Goal: Transaction & Acquisition: Book appointment/travel/reservation

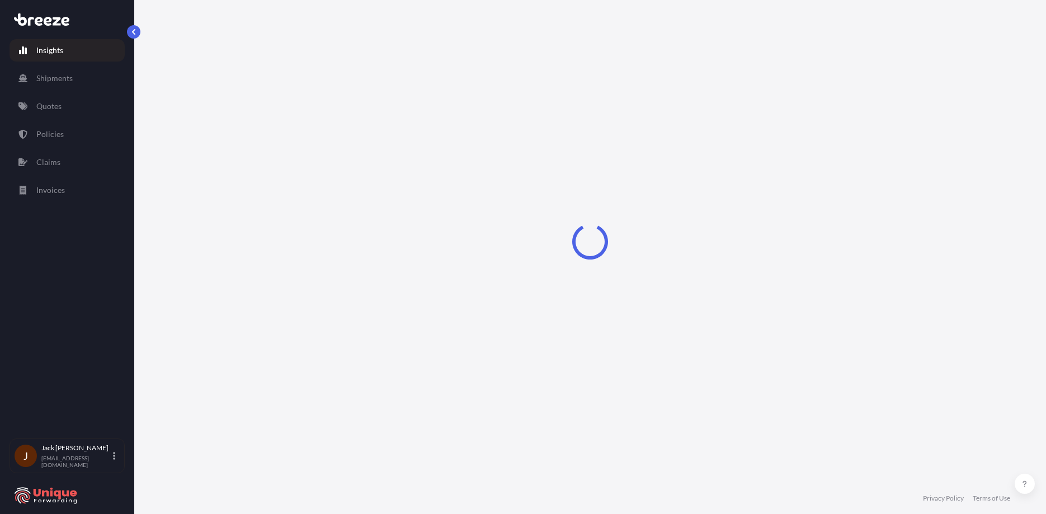
select select "2025"
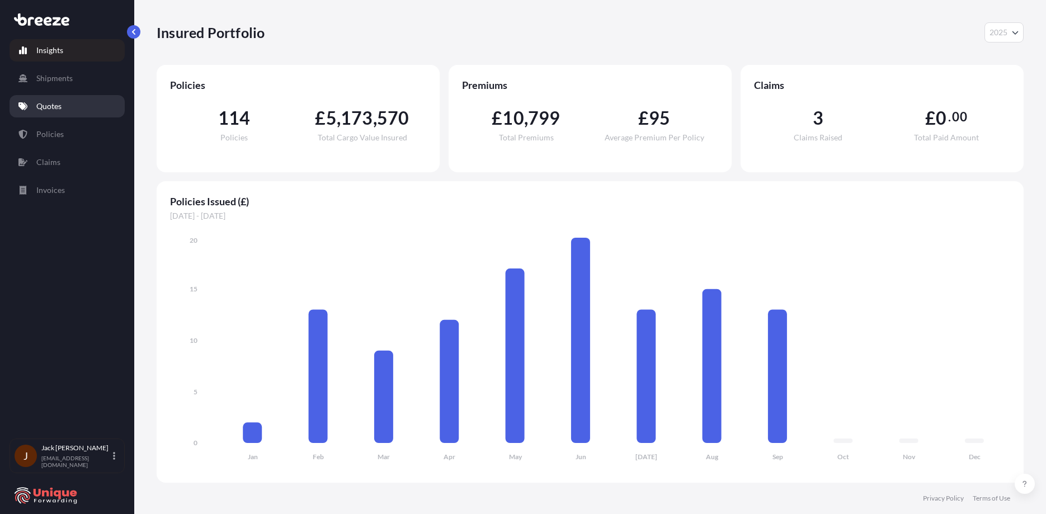
click at [76, 107] on link "Quotes" at bounding box center [67, 106] width 115 height 22
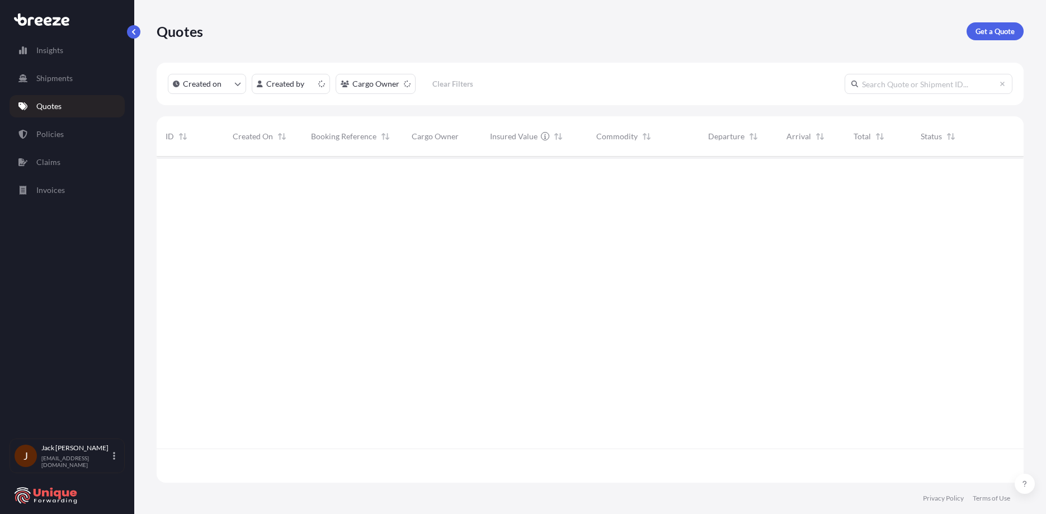
scroll to position [324, 859]
click at [1013, 34] on p "Get a Quote" at bounding box center [995, 31] width 39 height 11
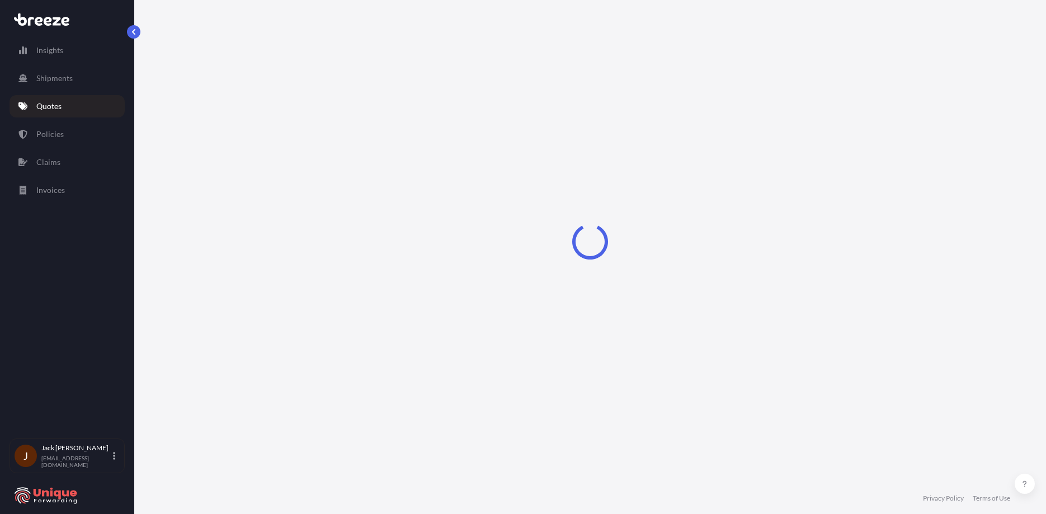
select select "Road"
select select "Sea"
select select "1"
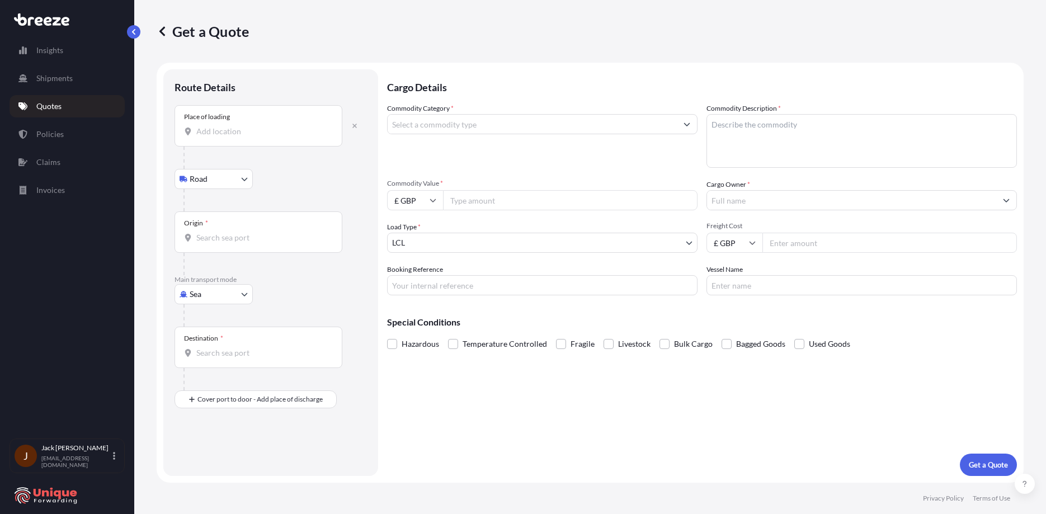
click at [247, 121] on div "Place of loading" at bounding box center [259, 125] width 168 height 41
click at [247, 126] on input "Place of loading" at bounding box center [262, 131] width 132 height 11
drag, startPoint x: 214, startPoint y: 123, endPoint x: 242, endPoint y: 141, distance: 32.7
click at [214, 123] on div "Place of loading" at bounding box center [259, 125] width 168 height 41
click at [214, 126] on input "Place of loading" at bounding box center [262, 131] width 132 height 11
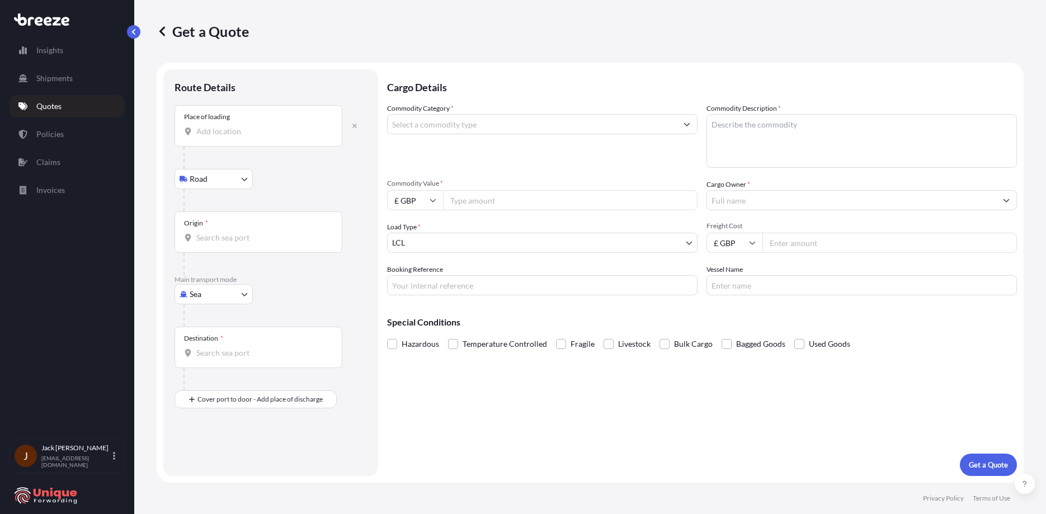
paste input "[STREET_ADDRESS]"
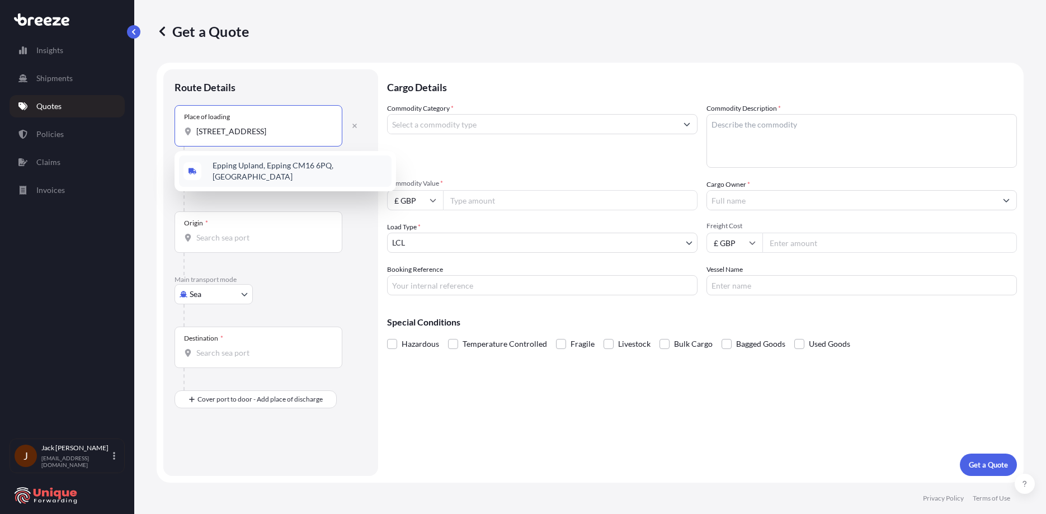
click at [261, 161] on div "Epping Upland, Epping CM16 6PQ, [GEOGRAPHIC_DATA]" at bounding box center [285, 171] width 213 height 31
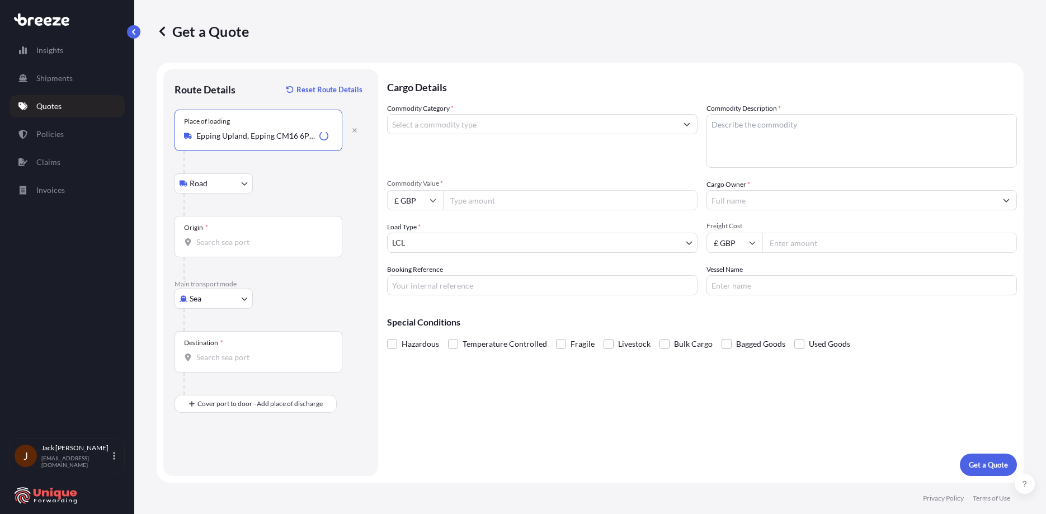
type input "Epping Upland, Epping CM16 6PQ, [GEOGRAPHIC_DATA]"
click at [248, 243] on input "Origin *" at bounding box center [262, 242] width 132 height 11
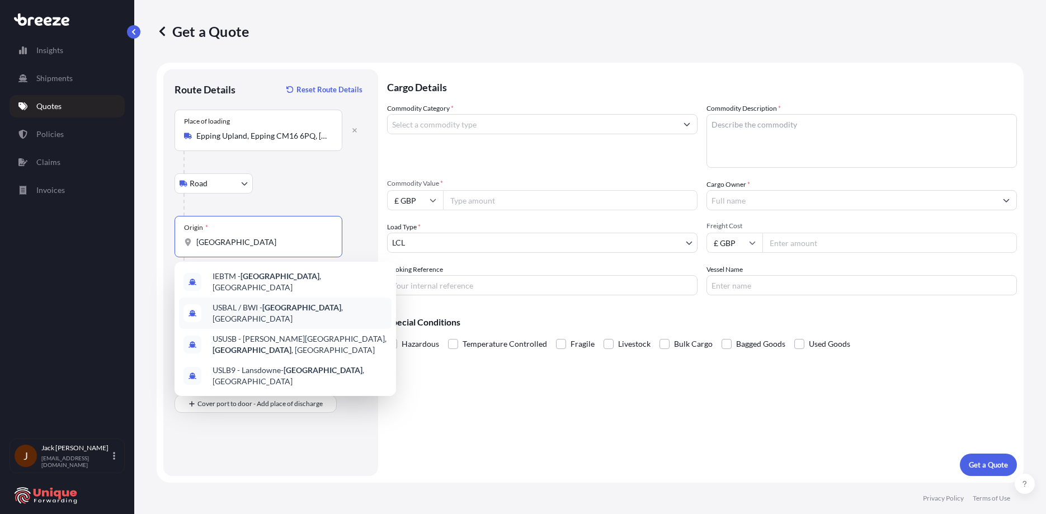
click at [326, 310] on span "USBAL / BWI - [GEOGRAPHIC_DATA] , [GEOGRAPHIC_DATA]" at bounding box center [300, 313] width 175 height 22
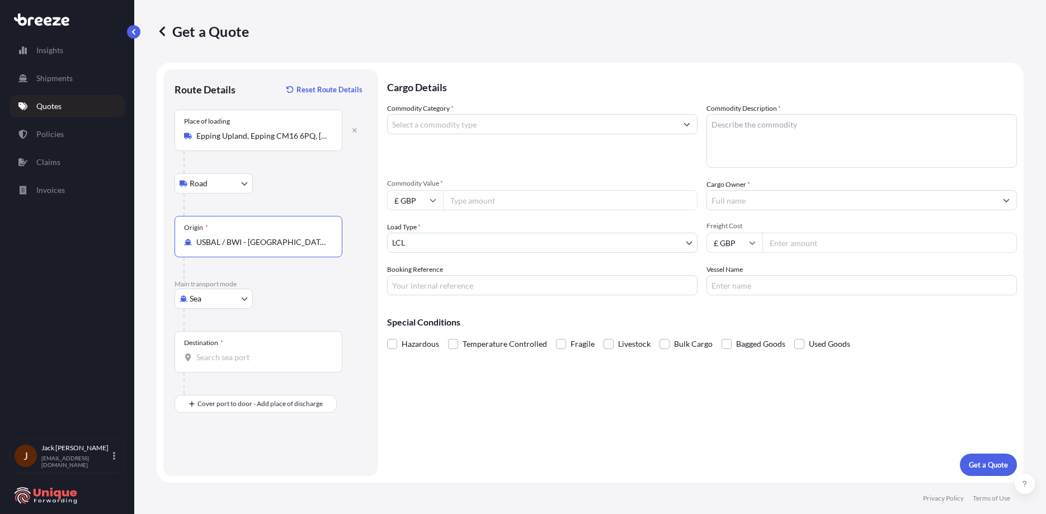
type input "USBAL / BWI - [GEOGRAPHIC_DATA], [GEOGRAPHIC_DATA]"
click at [257, 359] on input "Destination *" at bounding box center [262, 357] width 132 height 11
click at [263, 252] on div "Origin * USBAL / BWI - [GEOGRAPHIC_DATA], [GEOGRAPHIC_DATA]" at bounding box center [259, 236] width 168 height 41
click at [263, 248] on input "USBAL / BWI - [GEOGRAPHIC_DATA], [GEOGRAPHIC_DATA]" at bounding box center [262, 242] width 132 height 11
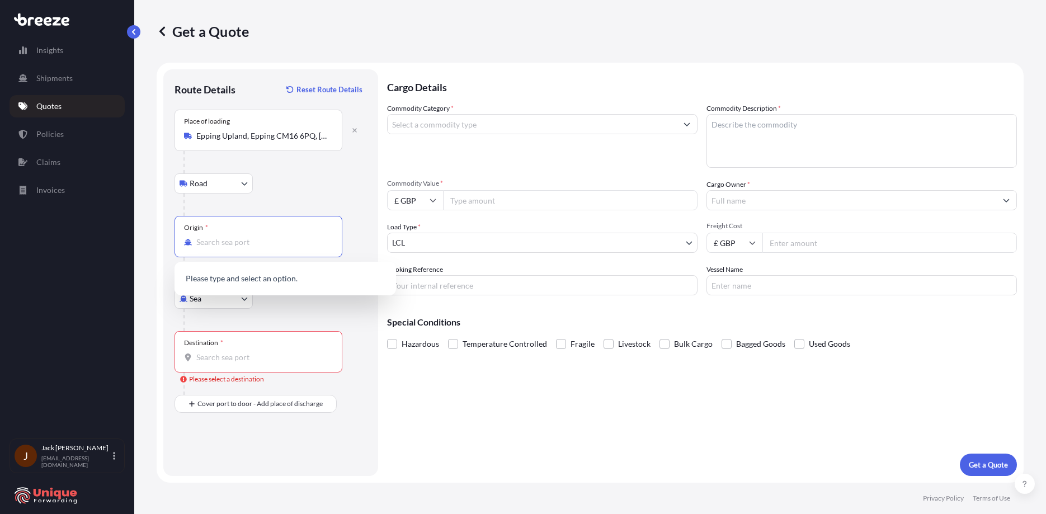
type input "USBAL / BWI - [GEOGRAPHIC_DATA], [GEOGRAPHIC_DATA]"
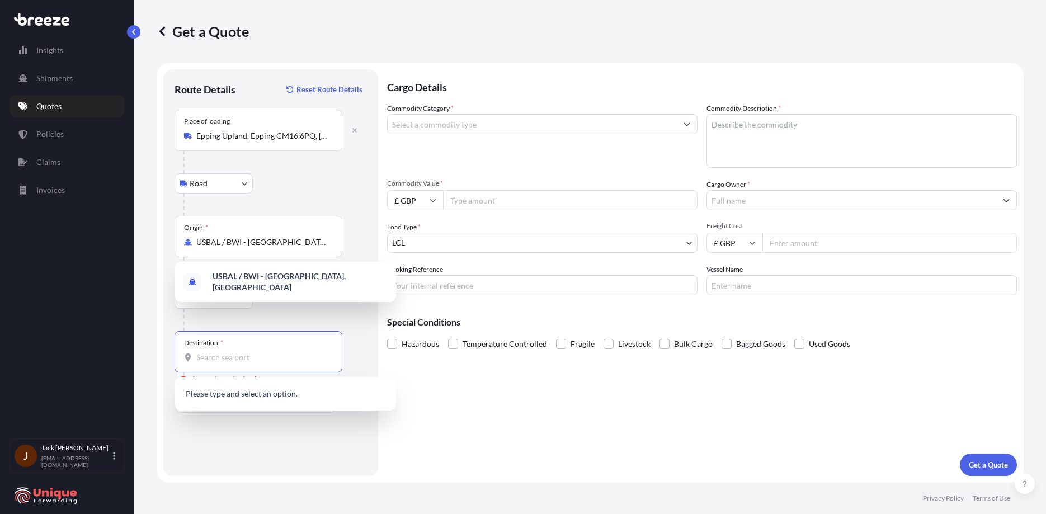
click at [265, 353] on input "Destination * Please select a destination" at bounding box center [262, 357] width 132 height 11
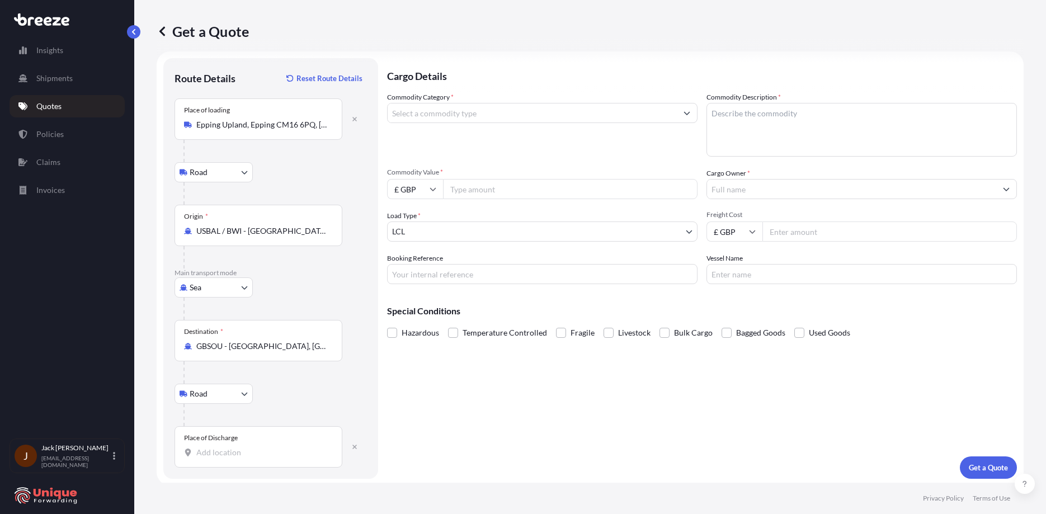
scroll to position [14, 0]
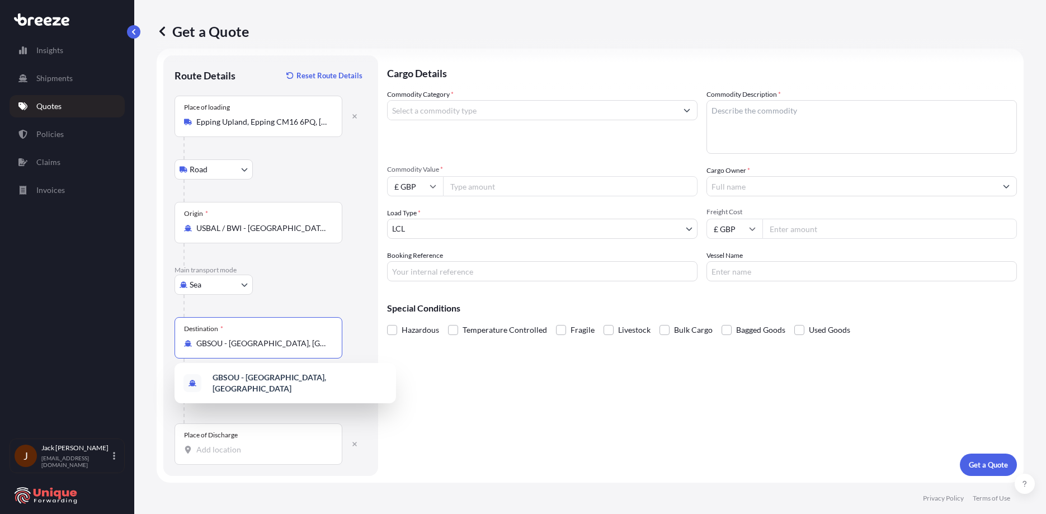
click at [244, 342] on input "GBSOU - [GEOGRAPHIC_DATA], [GEOGRAPHIC_DATA]" at bounding box center [262, 343] width 132 height 11
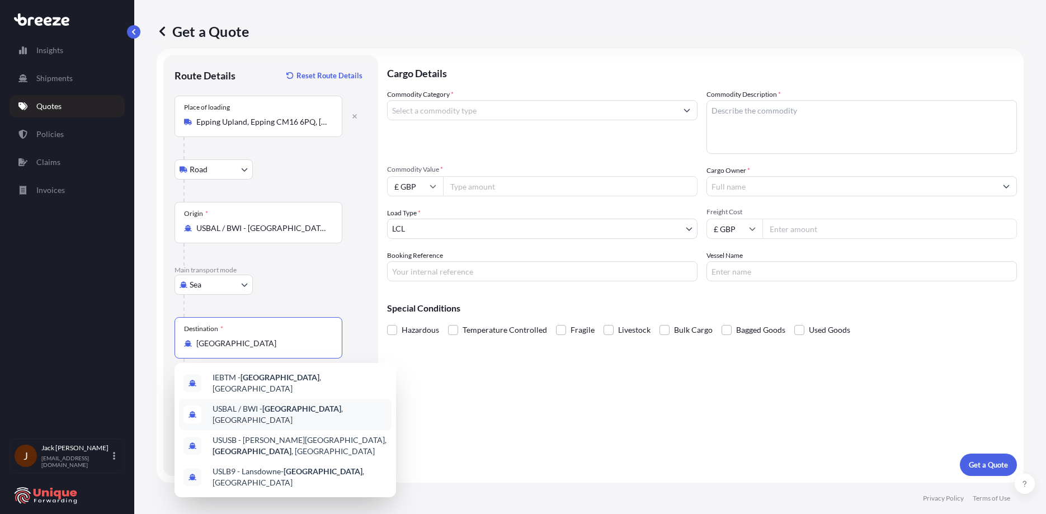
click at [291, 401] on div "USBAL / BWI - [GEOGRAPHIC_DATA] , [GEOGRAPHIC_DATA]" at bounding box center [285, 414] width 213 height 31
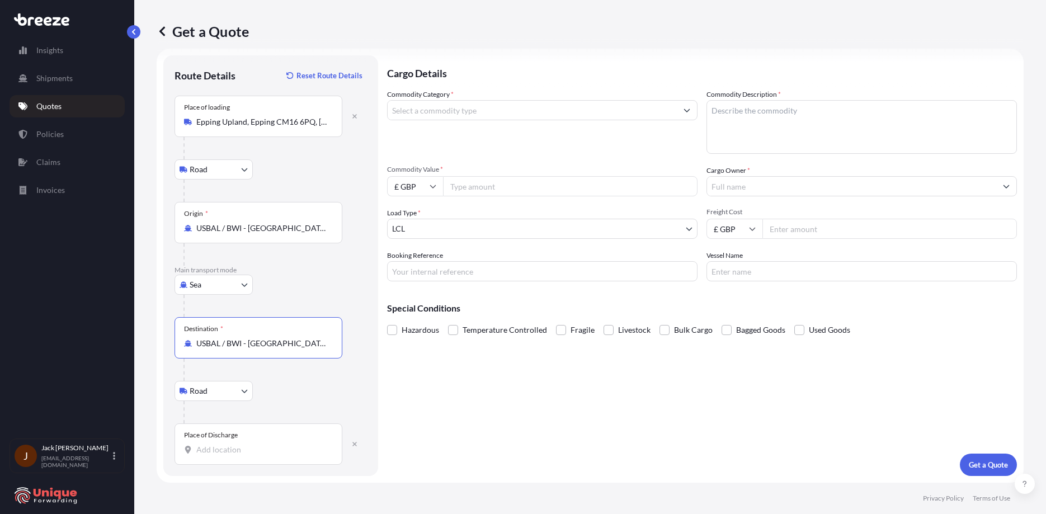
type input "USBAL / BWI - [GEOGRAPHIC_DATA], [GEOGRAPHIC_DATA]"
click at [234, 228] on input "USBAL / BWI - [GEOGRAPHIC_DATA], [GEOGRAPHIC_DATA]" at bounding box center [262, 228] width 132 height 11
type input "GBSOU - [GEOGRAPHIC_DATA], [GEOGRAPHIC_DATA]"
click at [281, 434] on div "Place of Discharge" at bounding box center [259, 444] width 168 height 41
click at [281, 444] on input "Place of Discharge" at bounding box center [262, 449] width 132 height 11
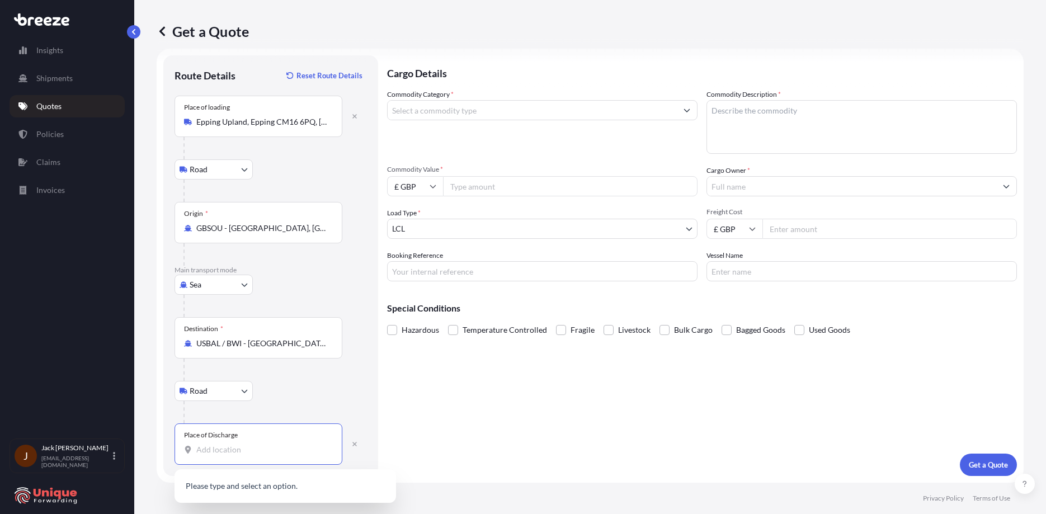
paste input "USBAL / BWI - [GEOGRAPHIC_DATA], [GEOGRAPHIC_DATA]"
type input "USBAL / BWI - [GEOGRAPHIC_DATA], [GEOGRAPHIC_DATA]"
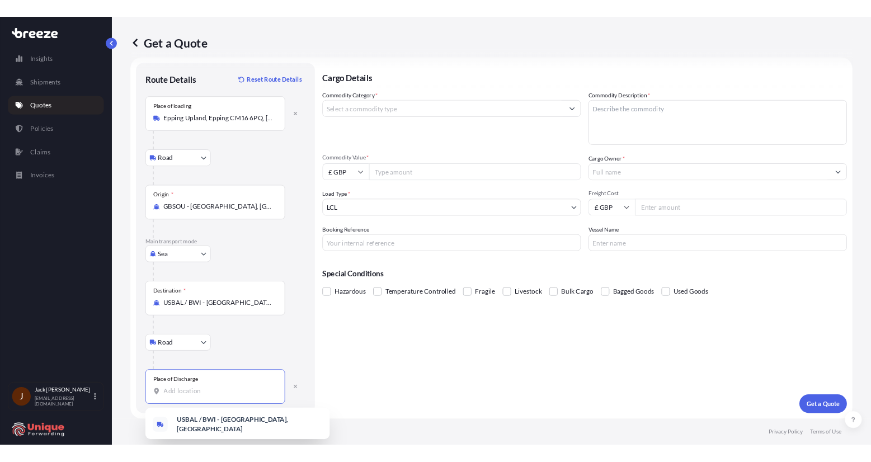
scroll to position [0, 0]
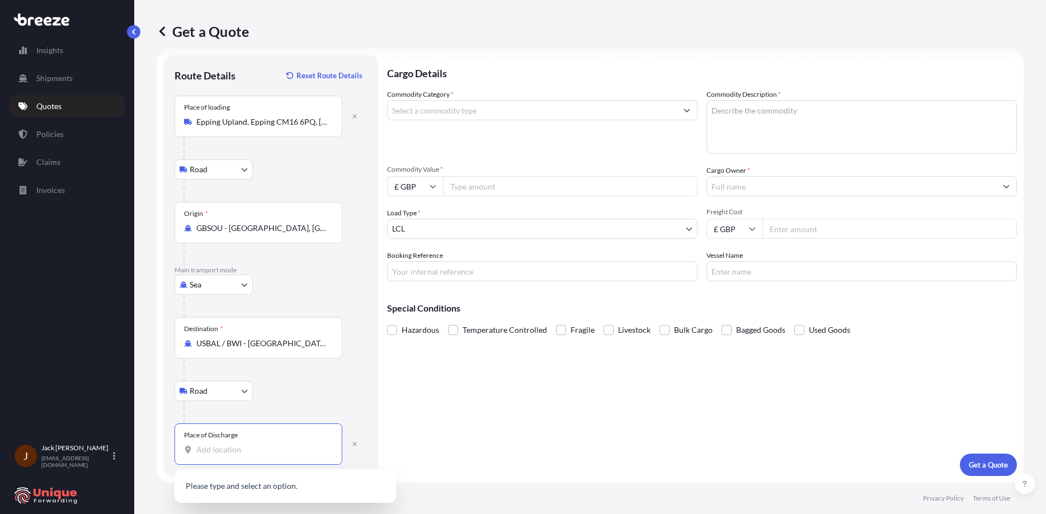
click at [304, 443] on div "Place of Discharge" at bounding box center [259, 444] width 168 height 41
click at [304, 444] on input "Place of Discharge" at bounding box center [262, 449] width 132 height 11
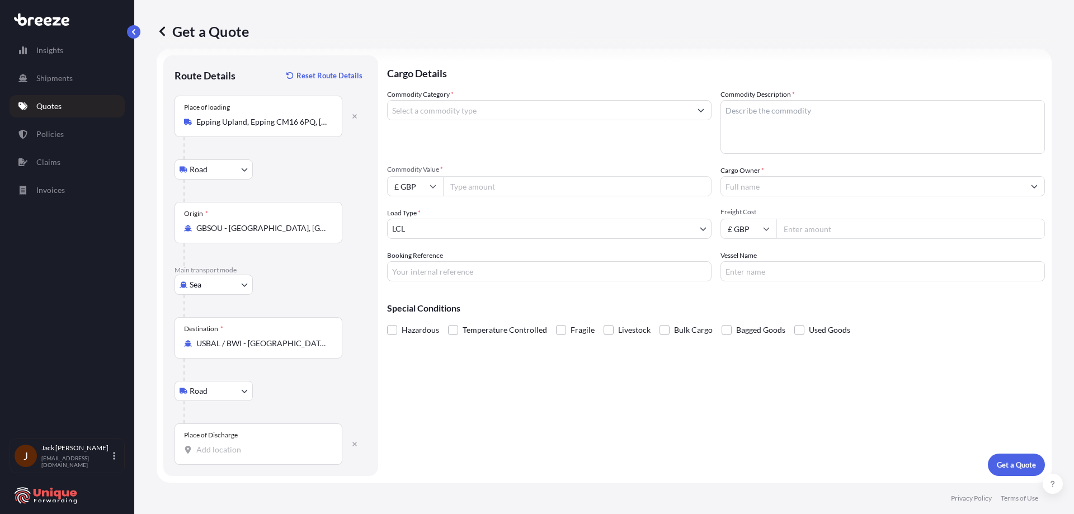
click at [238, 460] on div "Place of Discharge" at bounding box center [259, 444] width 168 height 41
click at [238, 455] on input "Place of Discharge" at bounding box center [262, 449] width 132 height 11
paste input "[US_STATE][GEOGRAPHIC_DATA] 20007"
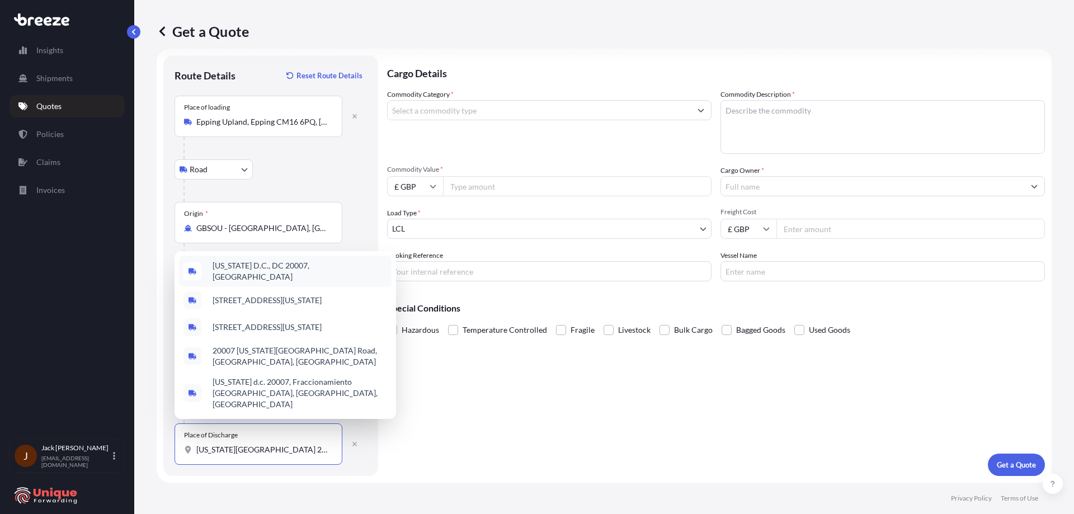
click at [286, 277] on span "[US_STATE] D.C., DC 20007, [GEOGRAPHIC_DATA]" at bounding box center [300, 271] width 175 height 22
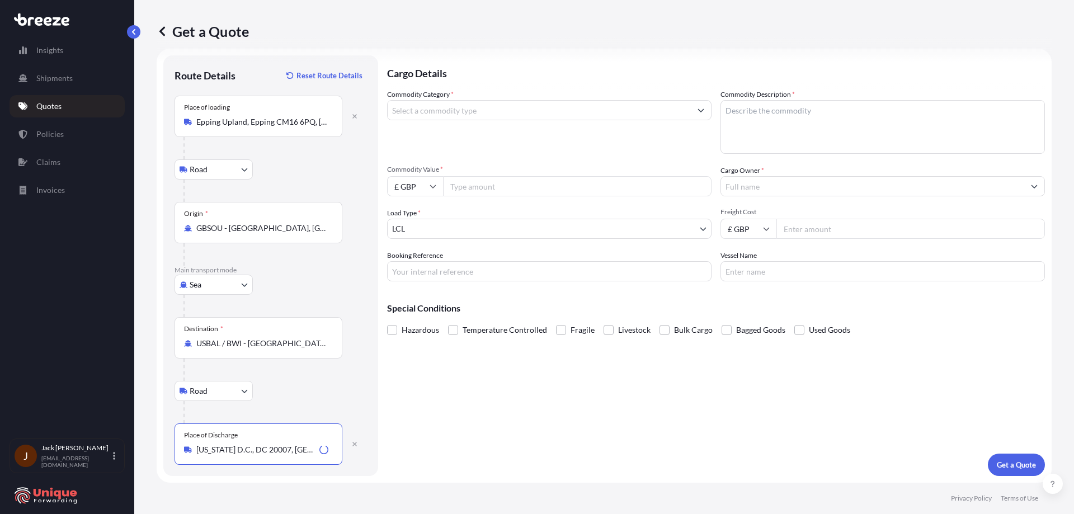
type input "[US_STATE] D.C., DC 20007, [GEOGRAPHIC_DATA]"
click at [512, 107] on input "Commodity Category *" at bounding box center [539, 110] width 303 height 20
type input "Furniture (New)"
click at [745, 128] on textarea "Commodity Description *" at bounding box center [883, 127] width 325 height 54
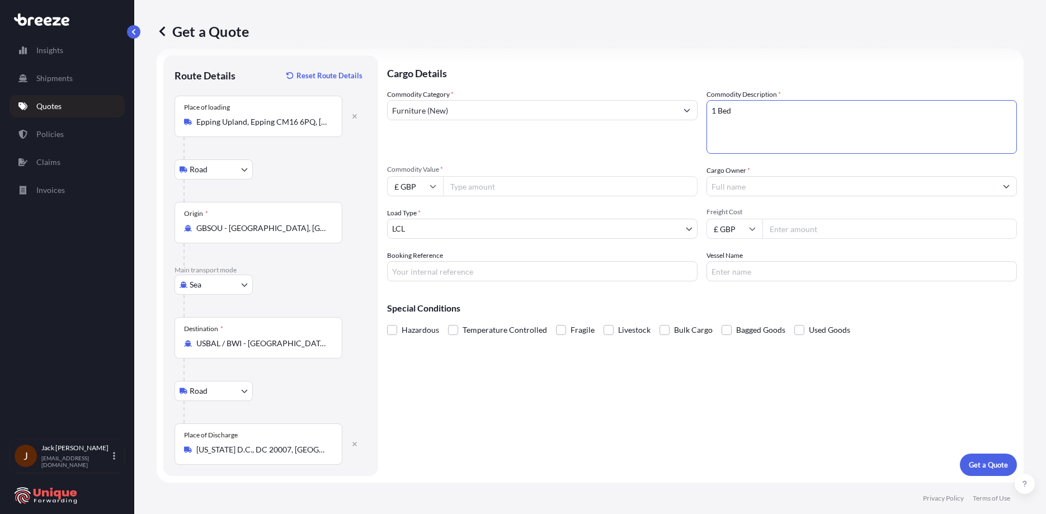
type textarea "1 Bed"
click at [476, 186] on input "Commodity Value *" at bounding box center [570, 186] width 255 height 20
type input "2900"
click at [486, 272] on input "Booking Reference" at bounding box center [542, 271] width 311 height 20
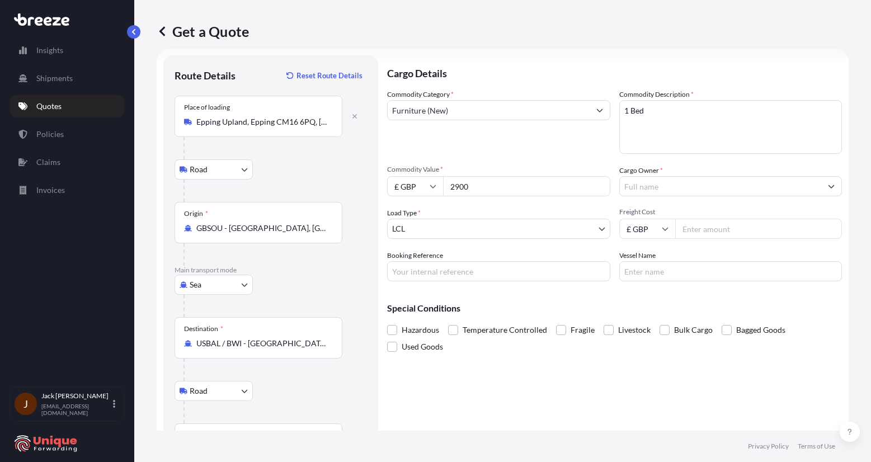
drag, startPoint x: 659, startPoint y: 266, endPoint x: 627, endPoint y: 267, distance: 31.9
click at [659, 266] on input "Vessel Name" at bounding box center [730, 271] width 223 height 20
click at [547, 275] on input "Booking Reference" at bounding box center [498, 271] width 223 height 20
paste input "#39549"
type input "#39549"
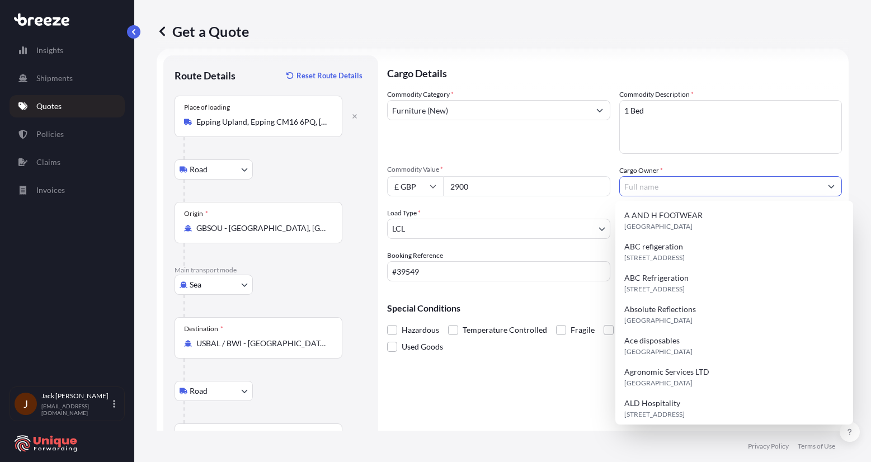
click at [669, 183] on input "Cargo Owner *" at bounding box center [721, 186] width 202 height 20
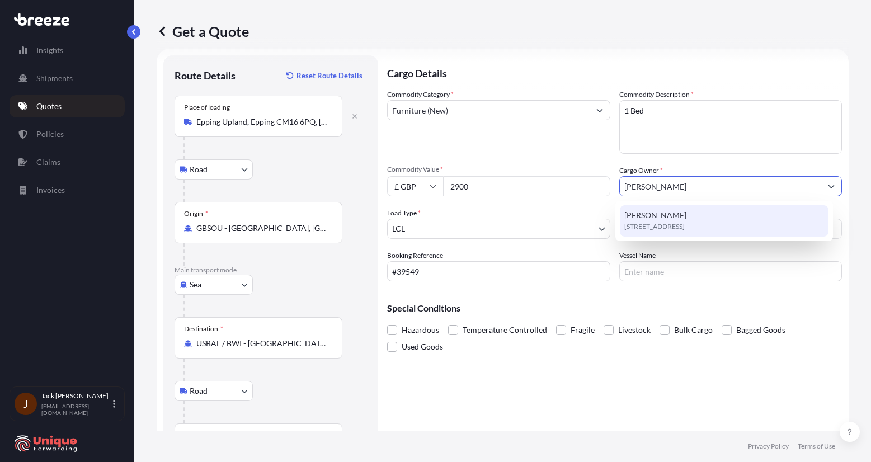
click at [673, 211] on div "[PERSON_NAME] [STREET_ADDRESS][PERSON_NAME]" at bounding box center [724, 220] width 209 height 31
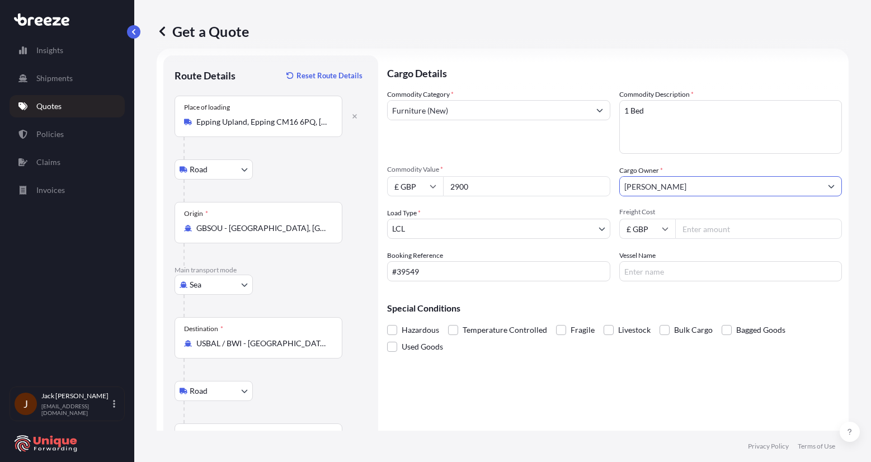
type input "[PERSON_NAME]"
click at [701, 234] on input "Freight Cost" at bounding box center [758, 229] width 167 height 20
click at [461, 189] on input "2900" at bounding box center [526, 186] width 167 height 20
type input "2990"
click at [730, 230] on input "Freight Cost" at bounding box center [758, 229] width 167 height 20
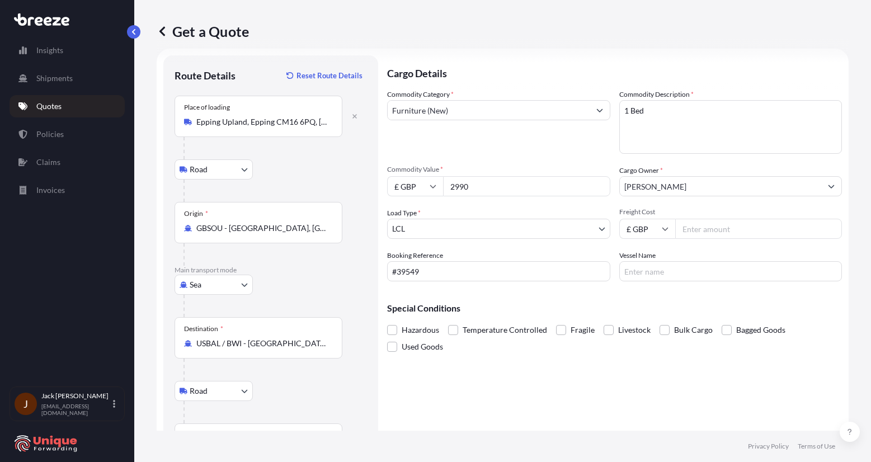
click at [733, 236] on input "Freight Cost" at bounding box center [758, 229] width 167 height 20
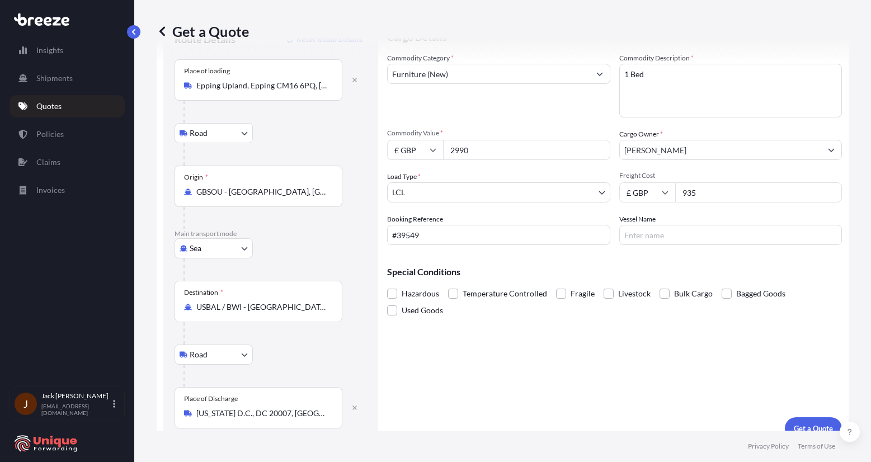
scroll to position [66, 0]
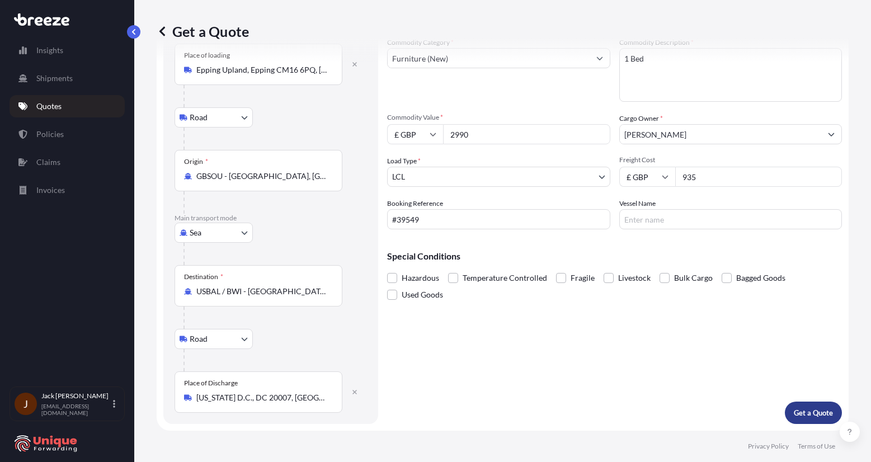
type input "935"
click at [795, 403] on button "Get a Quote" at bounding box center [813, 413] width 57 height 22
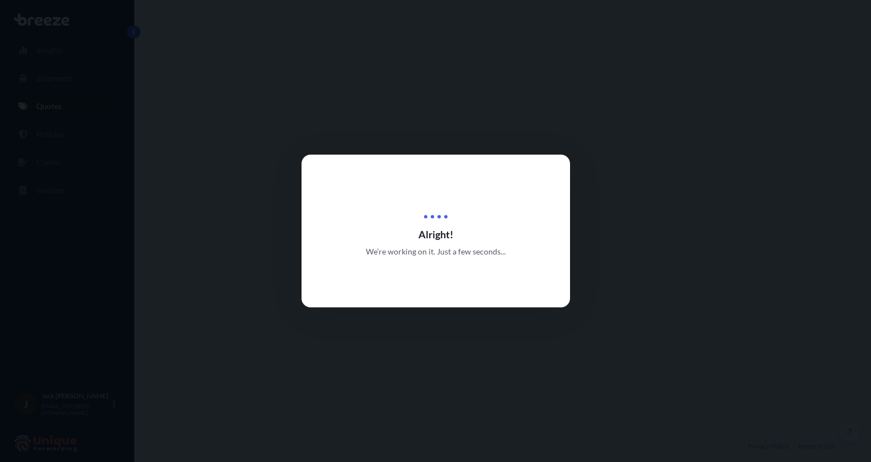
select select "Road"
select select "Sea"
select select "Road"
select select "1"
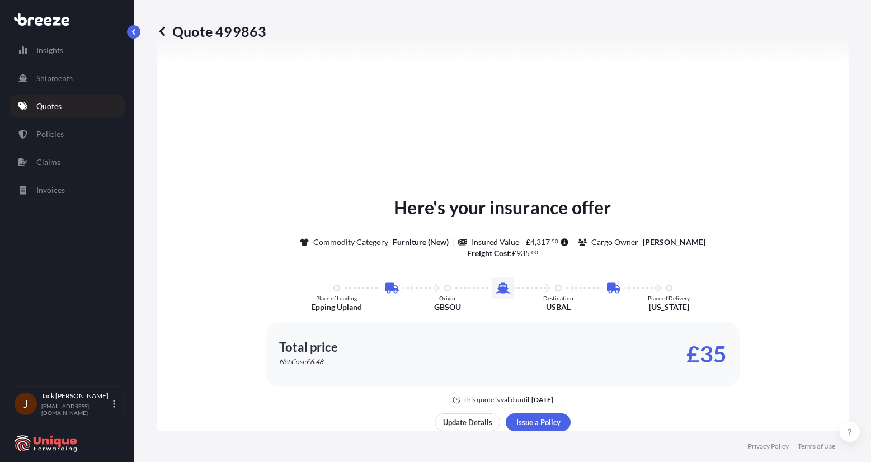
scroll to position [559, 0]
